Goal: Navigation & Orientation: Find specific page/section

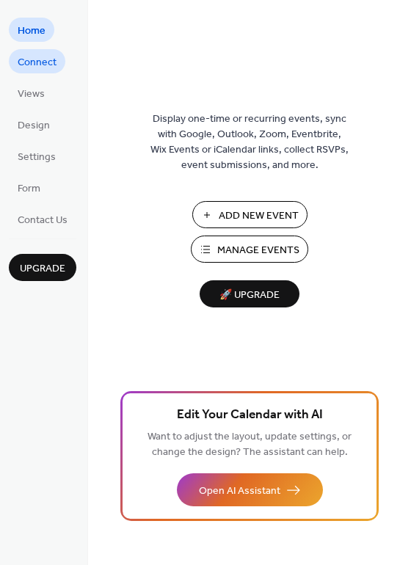
click at [37, 64] on span "Connect" at bounding box center [37, 62] width 39 height 15
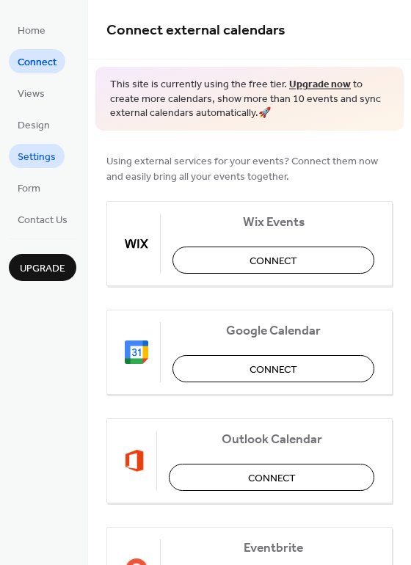
click at [36, 157] on span "Settings" at bounding box center [37, 157] width 38 height 15
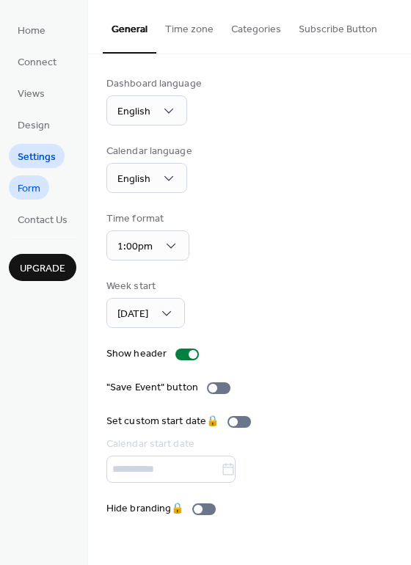
click at [39, 189] on span "Form" at bounding box center [29, 188] width 23 height 15
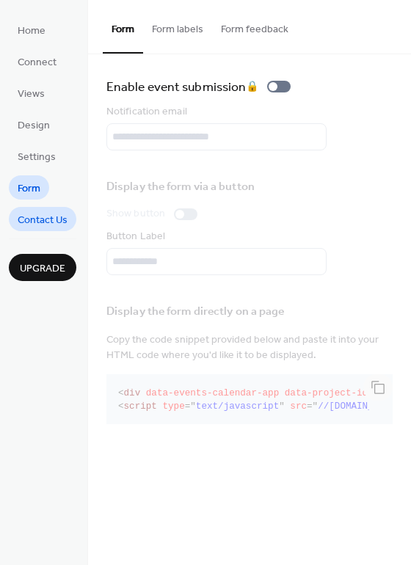
click at [34, 223] on span "Contact Us" at bounding box center [43, 220] width 50 height 15
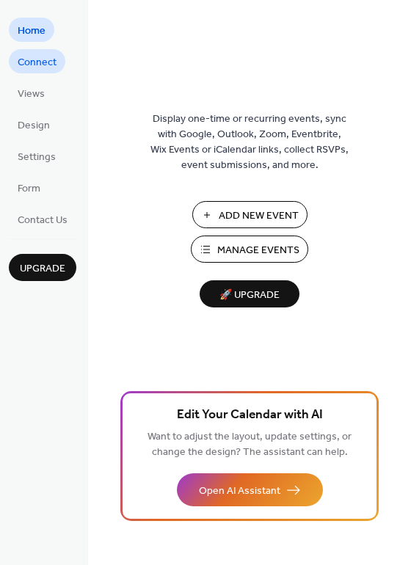
click at [46, 60] on span "Connect" at bounding box center [37, 62] width 39 height 15
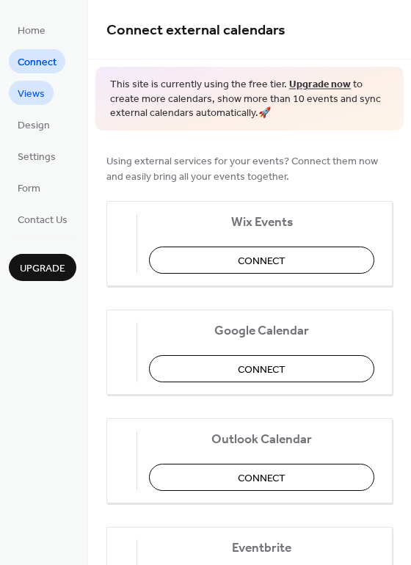
click at [29, 97] on span "Views" at bounding box center [31, 94] width 27 height 15
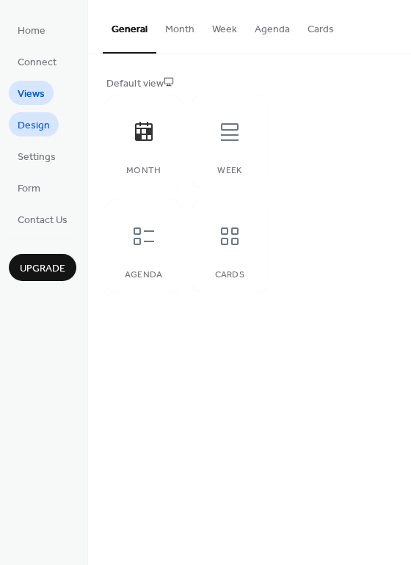
click at [30, 131] on span "Design" at bounding box center [34, 125] width 32 height 15
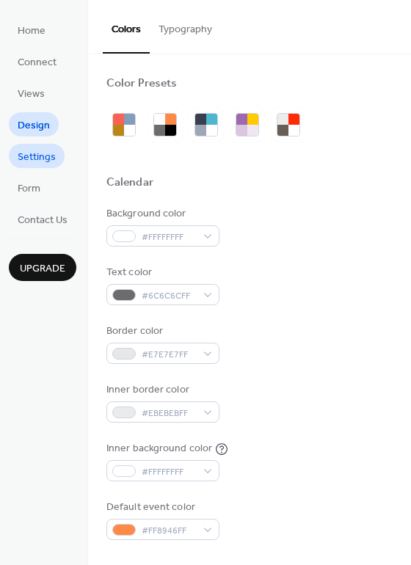
click at [33, 156] on span "Settings" at bounding box center [37, 157] width 38 height 15
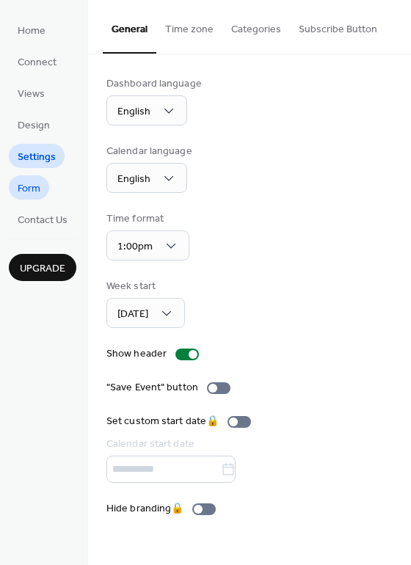
click at [33, 186] on span "Form" at bounding box center [29, 188] width 23 height 15
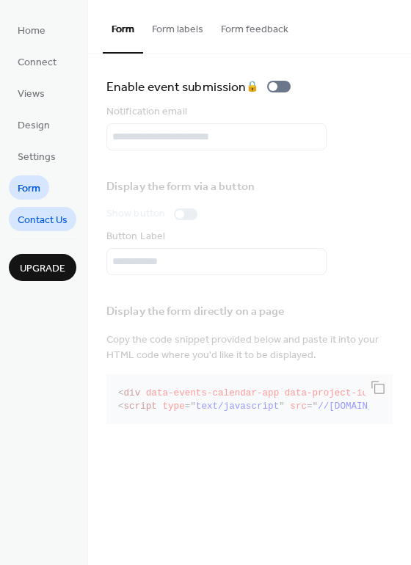
click at [37, 220] on span "Contact Us" at bounding box center [43, 220] width 50 height 15
